Goal: Information Seeking & Learning: Learn about a topic

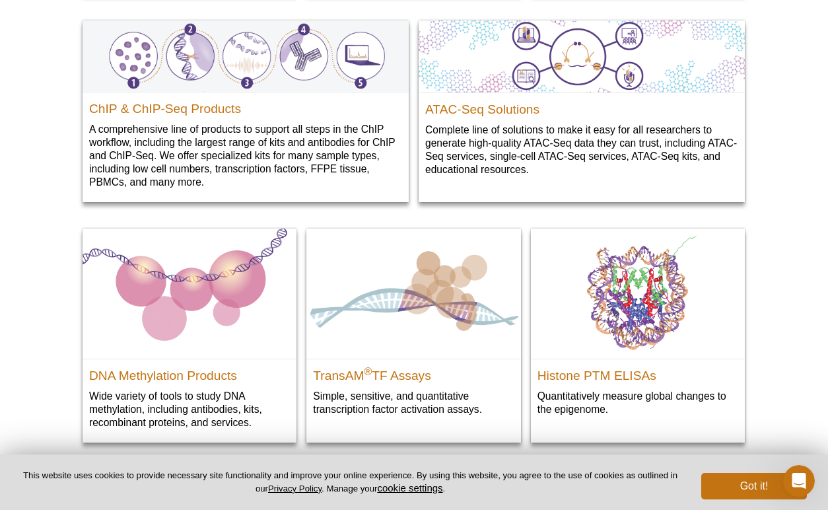
scroll to position [1653, 0]
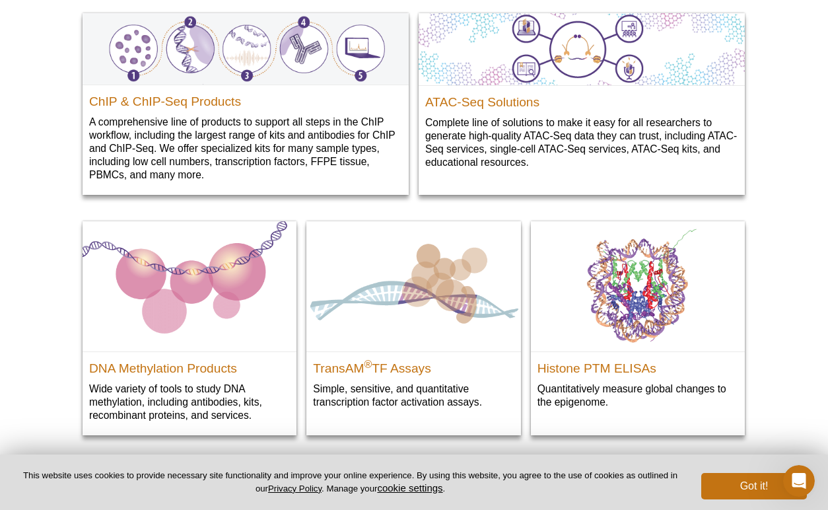
drag, startPoint x: 413, startPoint y: 175, endPoint x: 304, endPoint y: 209, distance: 113.4
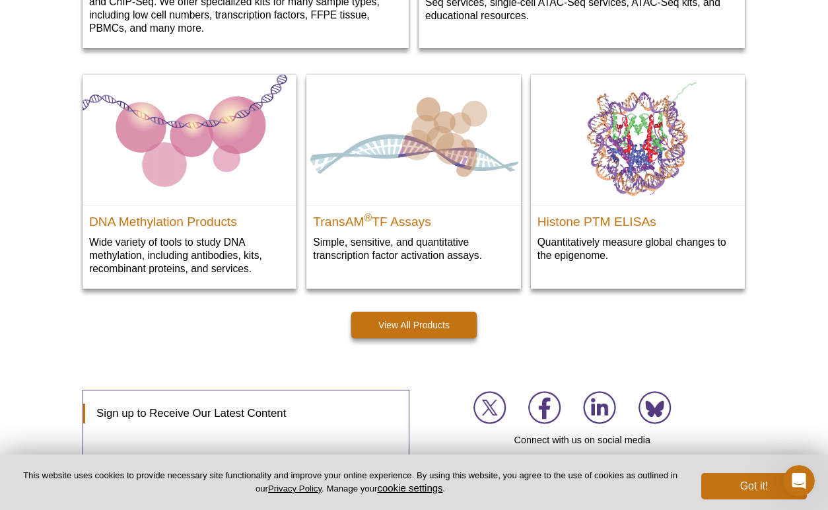
scroll to position [1829, 0]
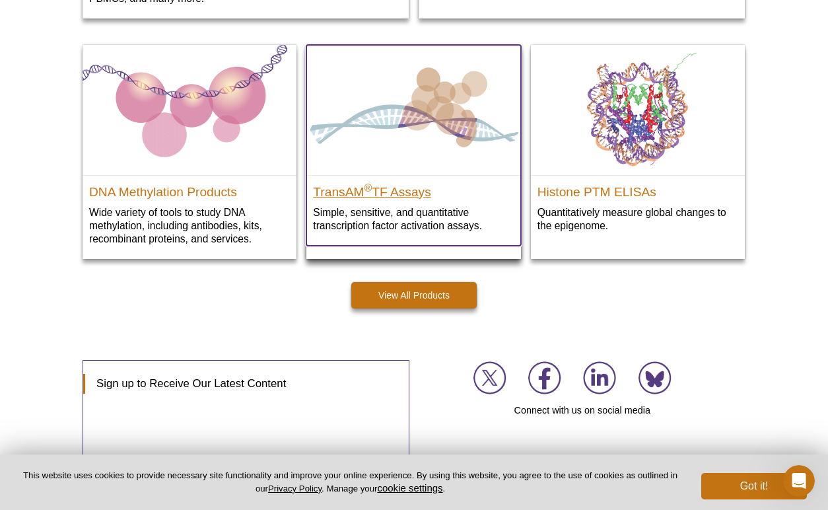
click at [416, 190] on h2 "TransAM ® TF Assays" at bounding box center [413, 189] width 201 height 20
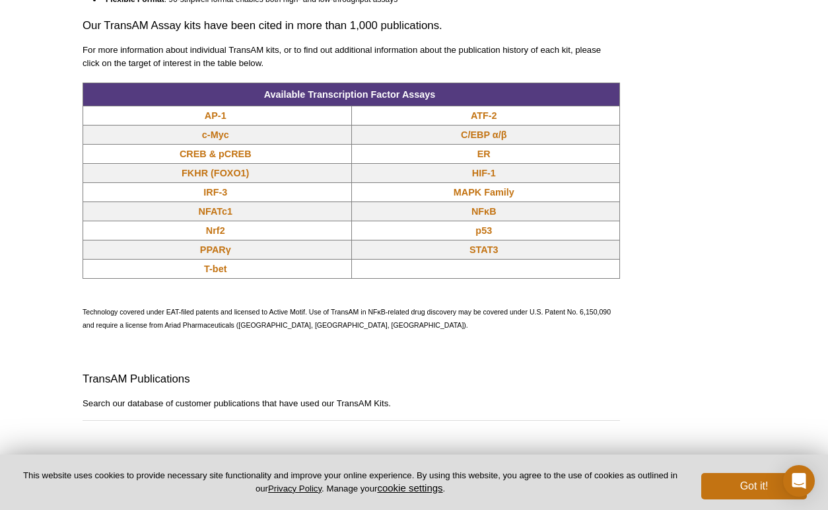
scroll to position [1124, 0]
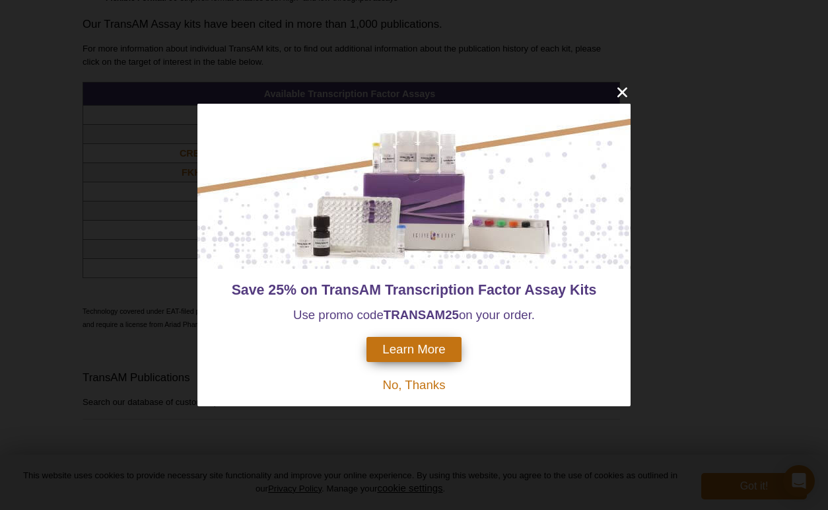
click at [425, 381] on span "No, Thanks" at bounding box center [413, 385] width 63 height 14
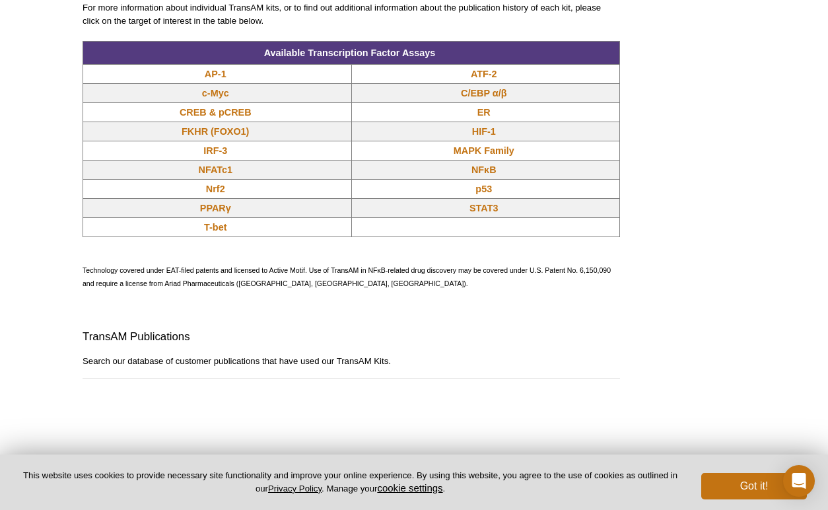
scroll to position [1068, 0]
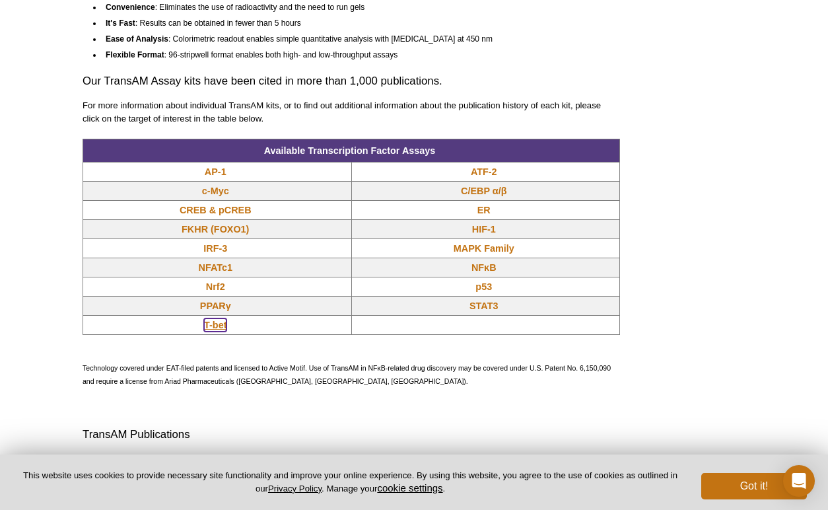
click at [221, 327] on link "T-bet" at bounding box center [215, 324] width 22 height 13
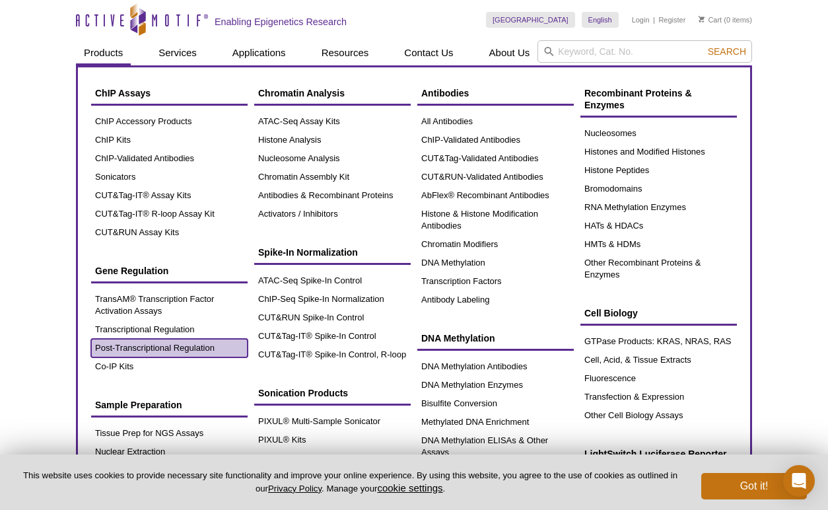
click at [133, 347] on link "Post-Transcriptional Regulation" at bounding box center [169, 348] width 156 height 18
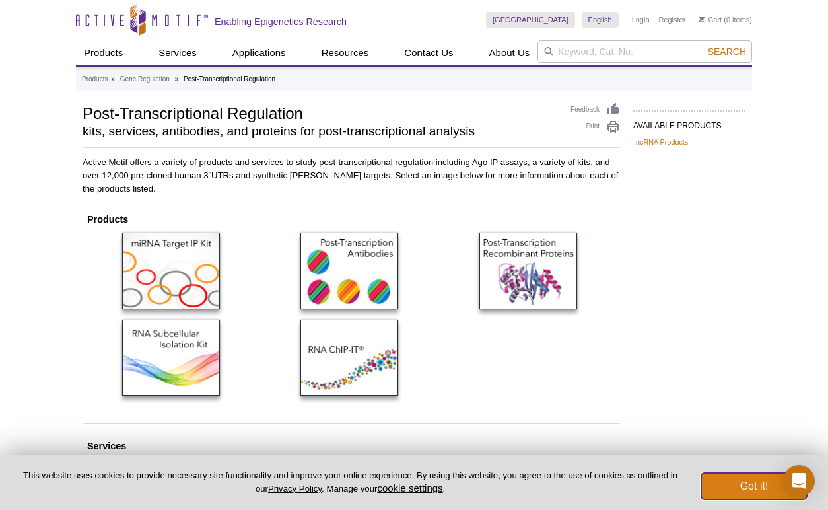
click at [747, 489] on button "Got it!" at bounding box center [754, 486] width 106 height 26
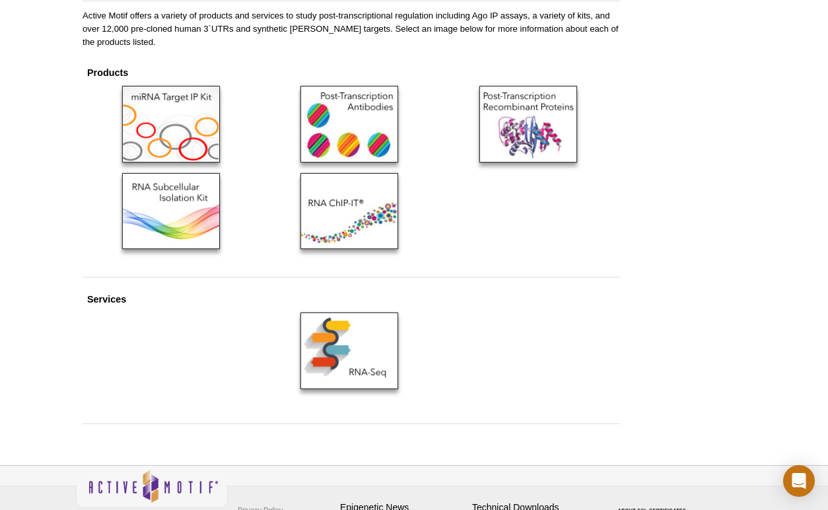
scroll to position [176, 0]
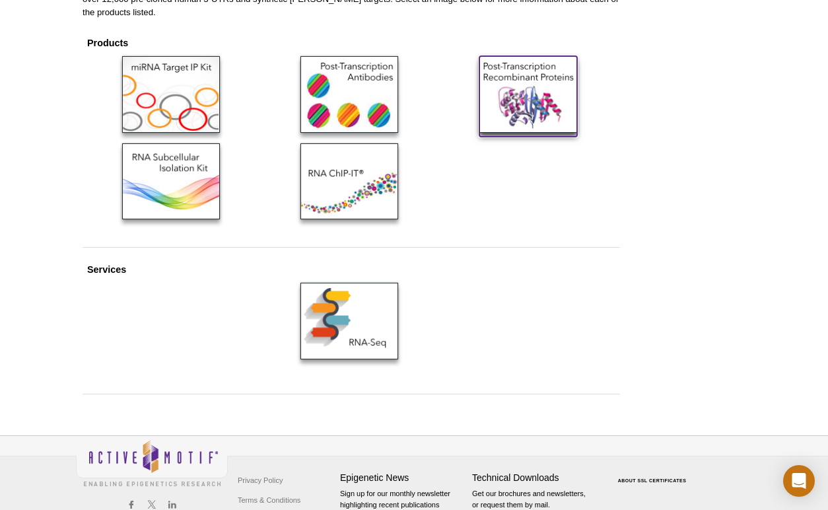
click at [520, 103] on img at bounding box center [528, 94] width 98 height 76
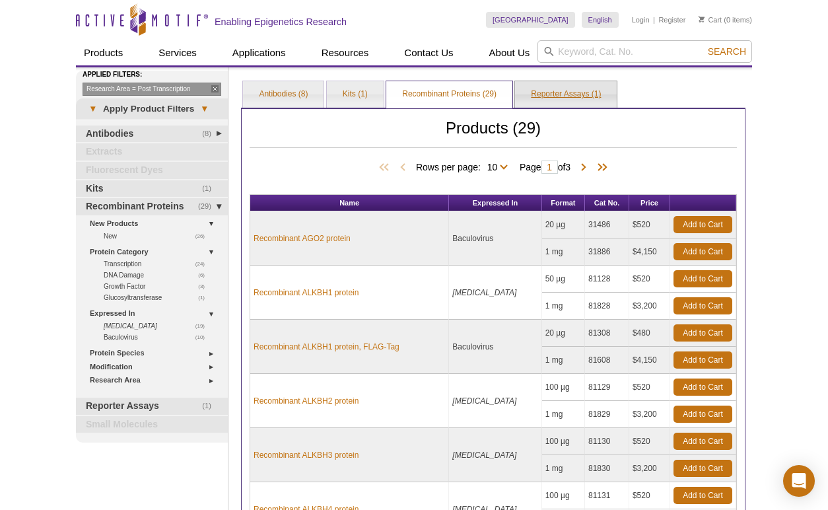
click at [559, 100] on link "Reporter Assays (1)" at bounding box center [566, 94] width 102 height 26
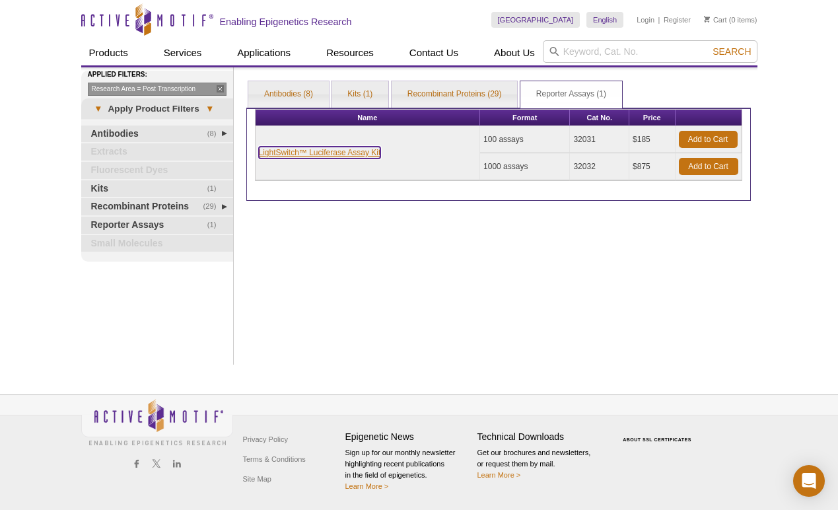
click at [351, 150] on link "LightSwitch™ Luciferase Assay Kit" at bounding box center [320, 153] width 122 height 12
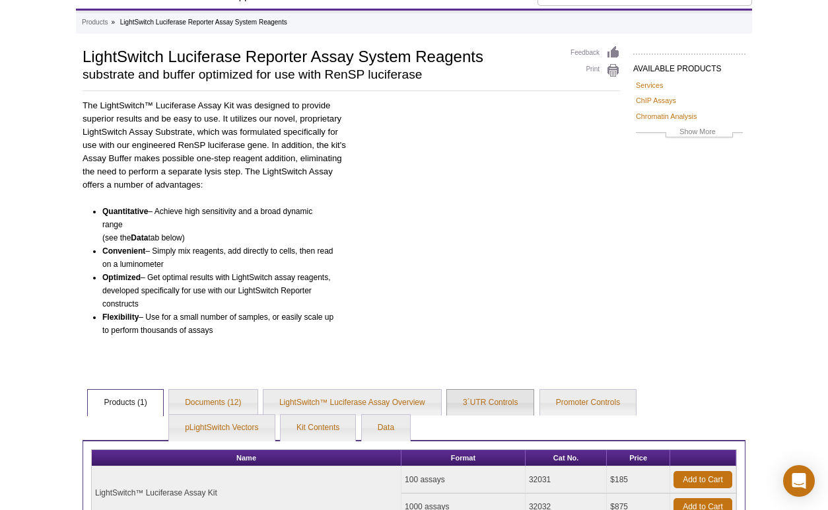
scroll to position [233, 0]
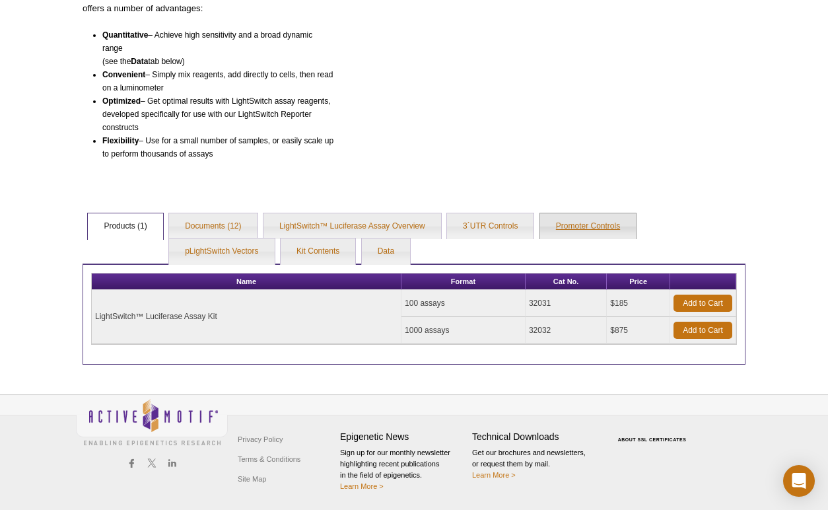
click at [574, 224] on link "Promoter Controls" at bounding box center [588, 226] width 96 height 26
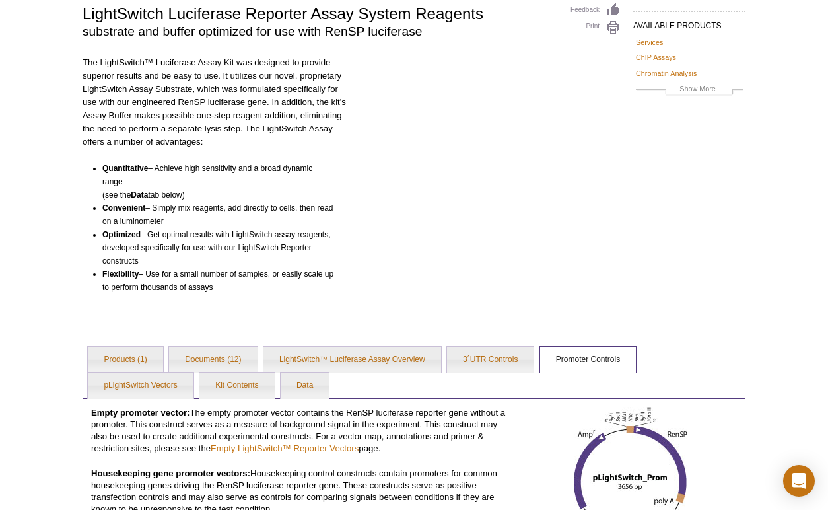
scroll to position [0, 0]
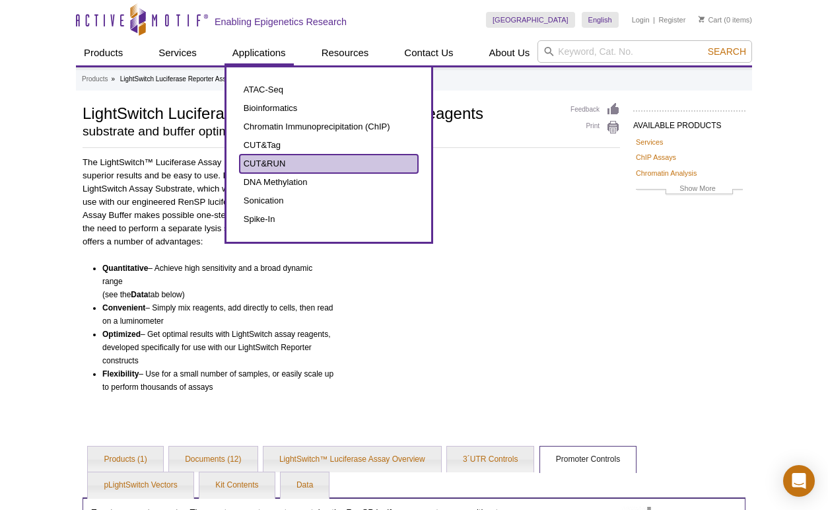
click at [265, 168] on link "CUT&RUN" at bounding box center [329, 163] width 178 height 18
